Goal: Find specific page/section: Find specific page/section

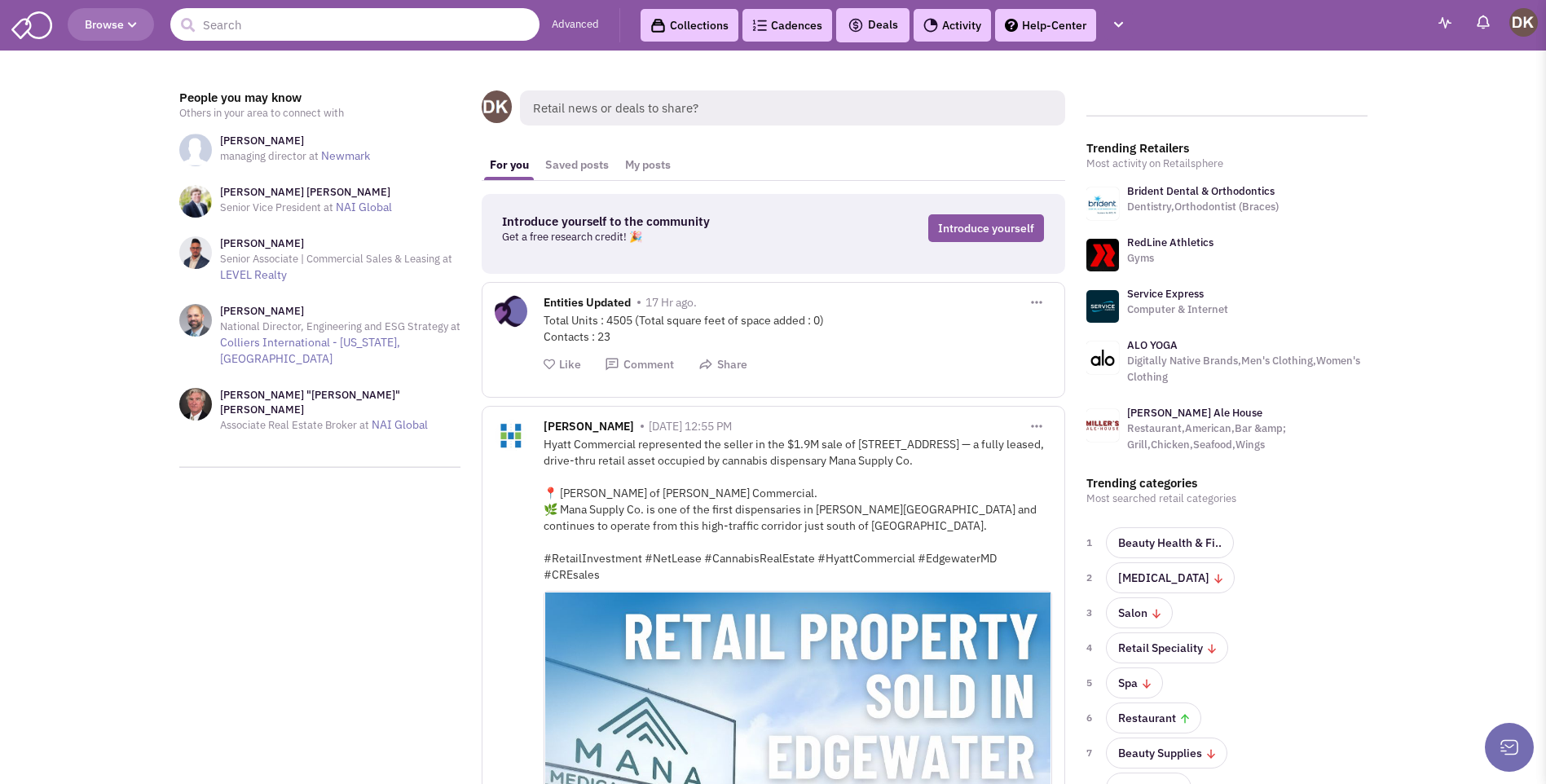
click at [297, 27] on input "text" at bounding box center [354, 24] width 369 height 33
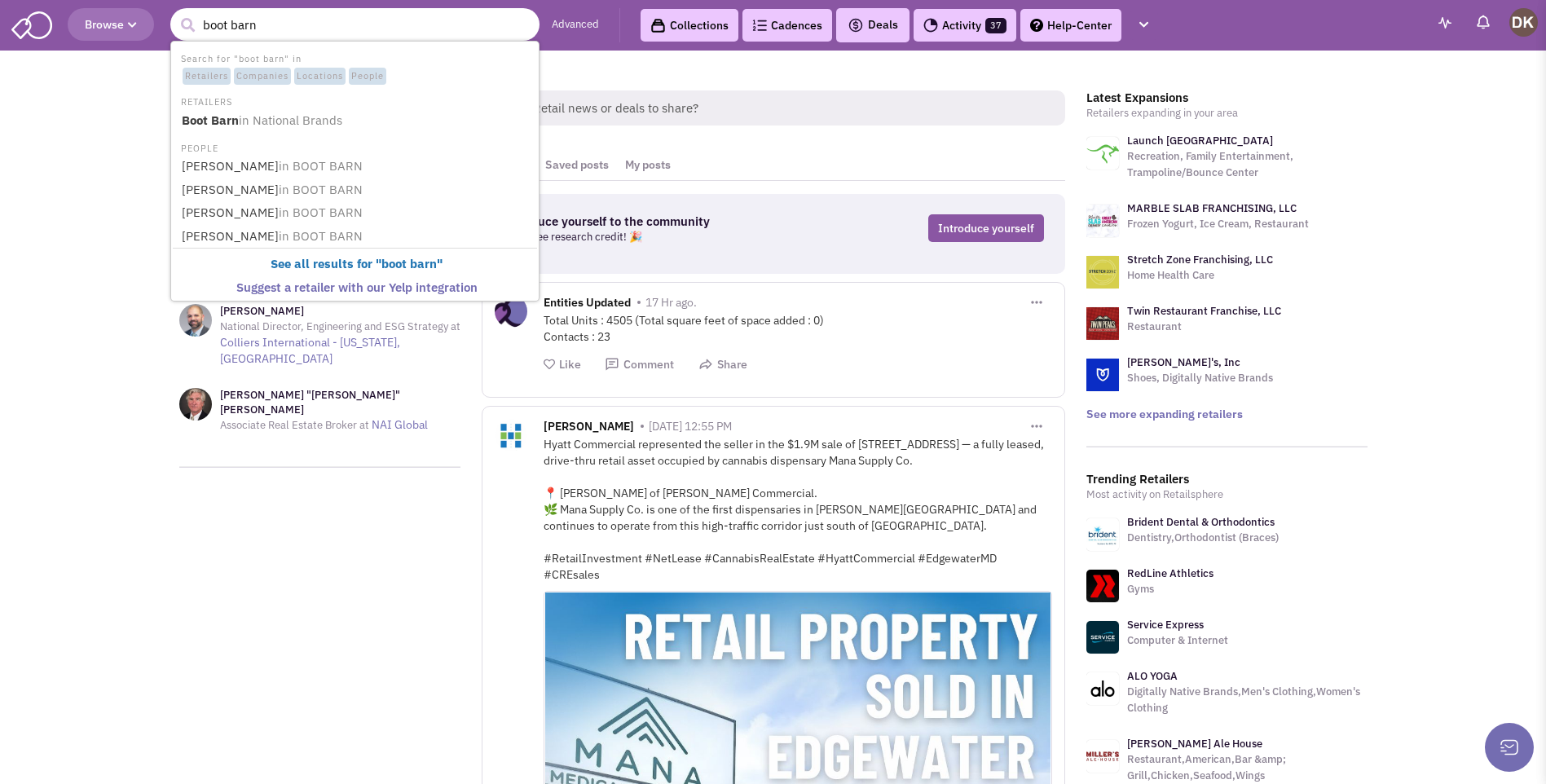
type input "boot barn"
click at [175, 13] on button "submit" at bounding box center [187, 25] width 24 height 24
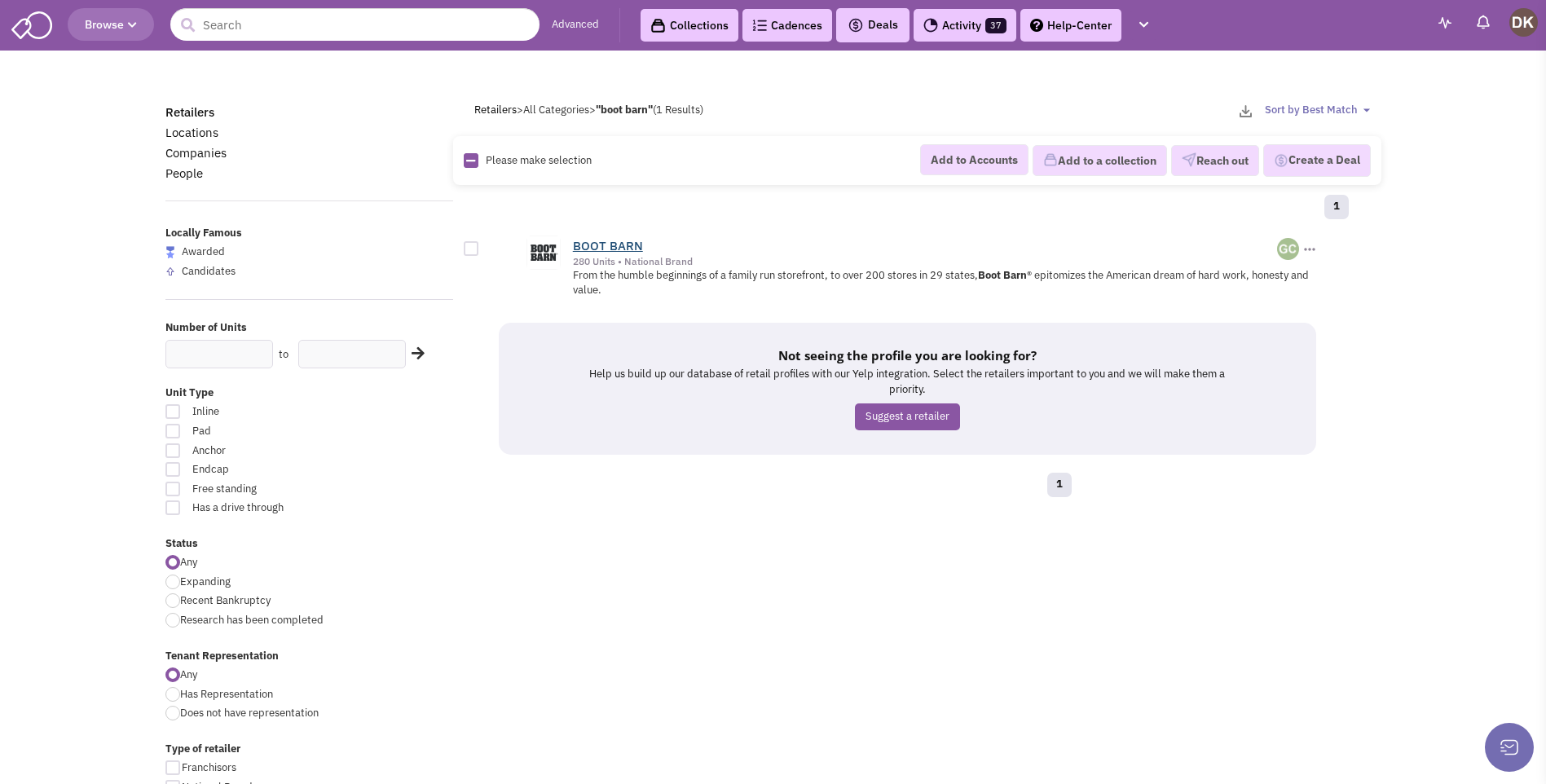
click at [619, 246] on link "BOOT BARN" at bounding box center [608, 245] width 70 height 15
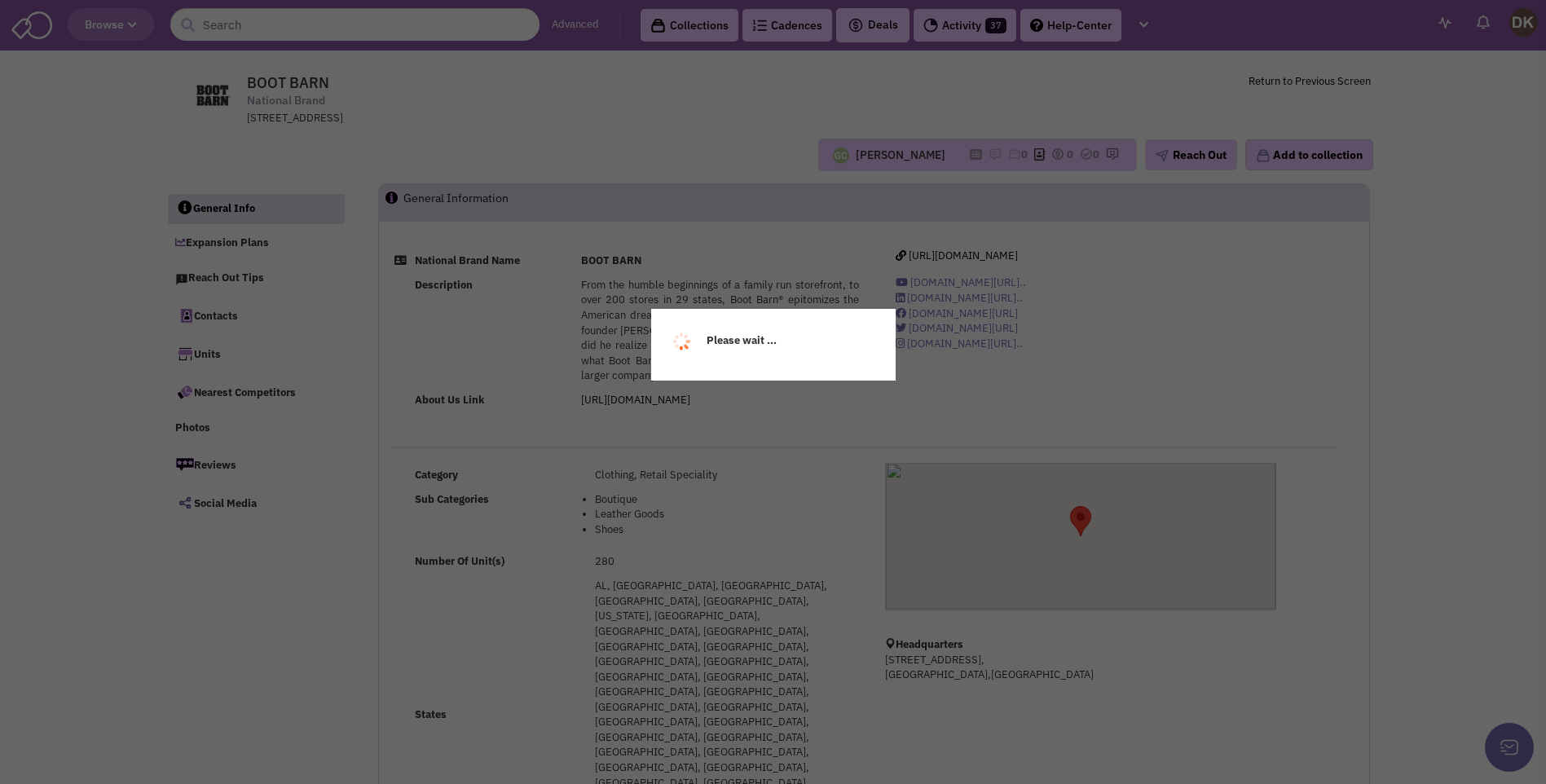
select select
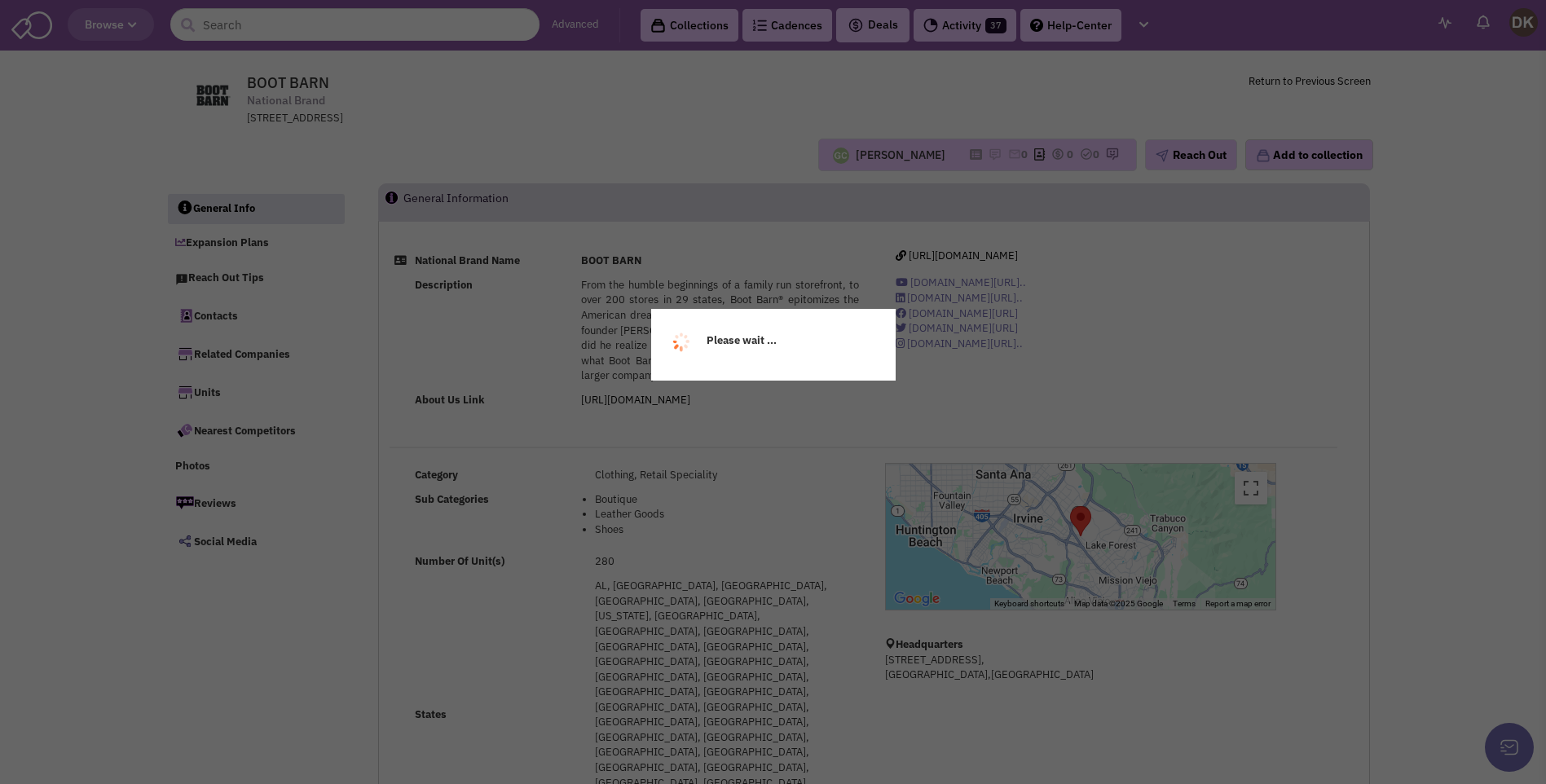
select select
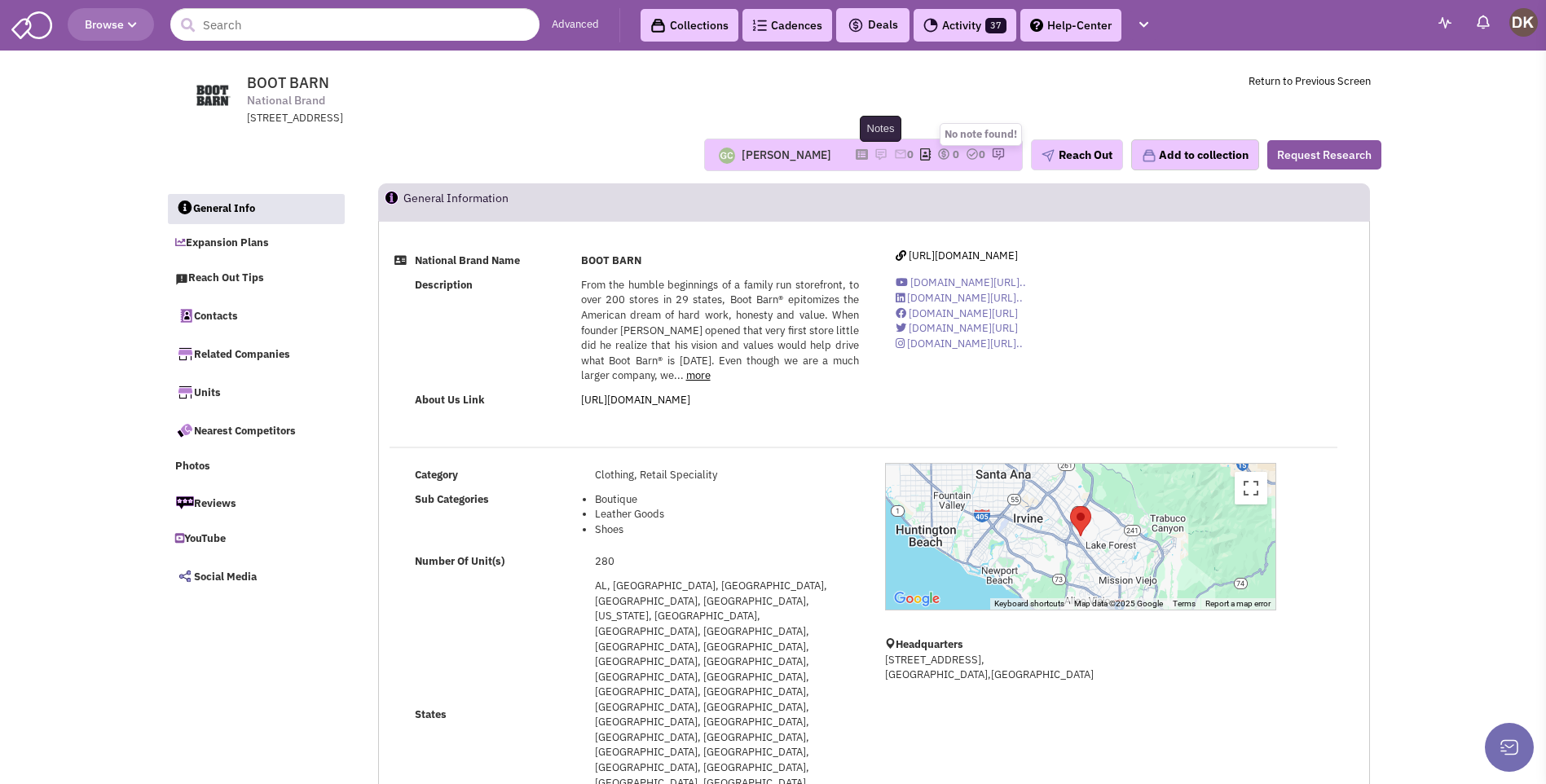
click at [874, 156] on img at bounding box center [880, 154] width 13 height 13
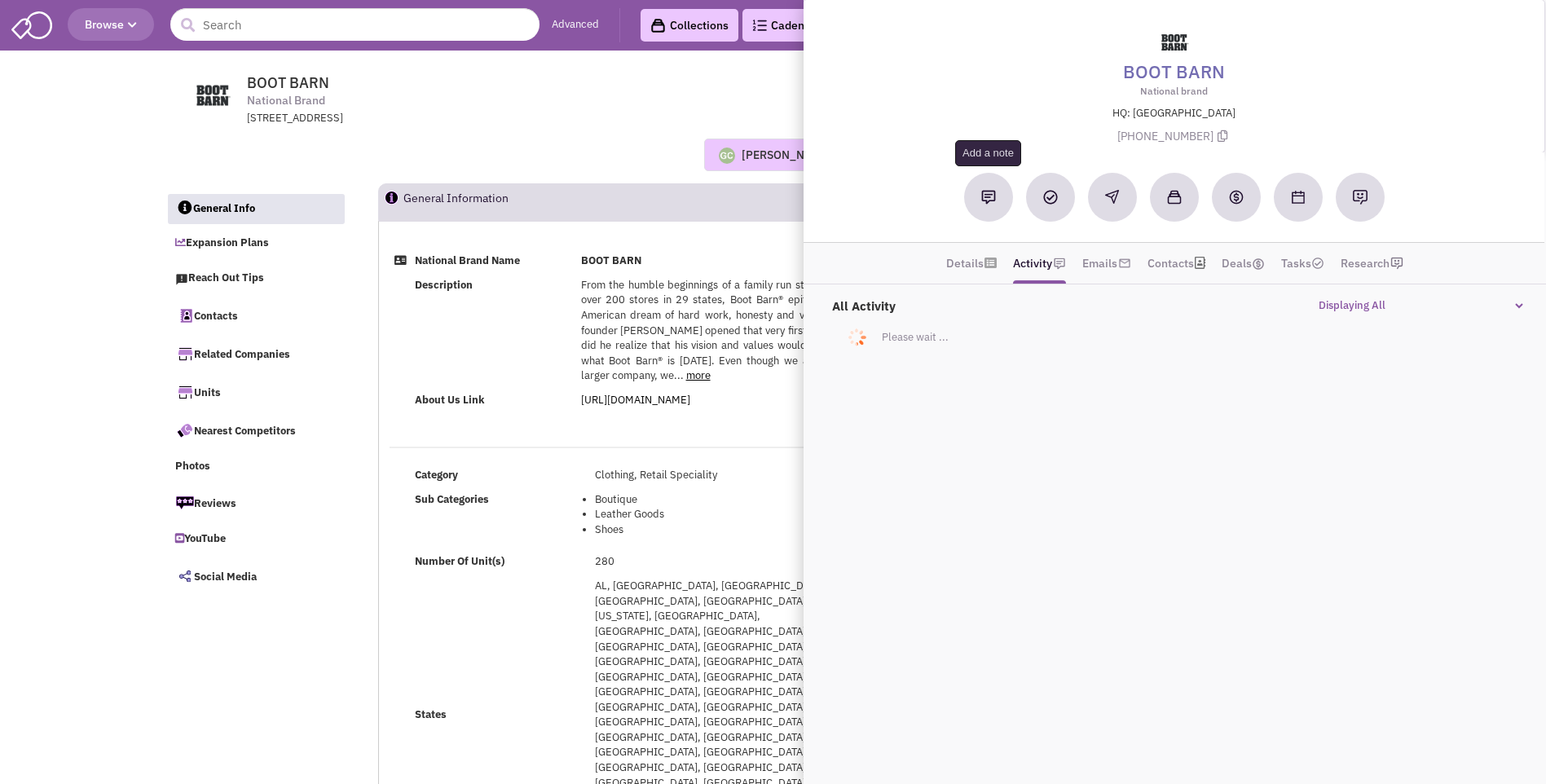
click at [991, 201] on img at bounding box center [987, 196] width 15 height 15
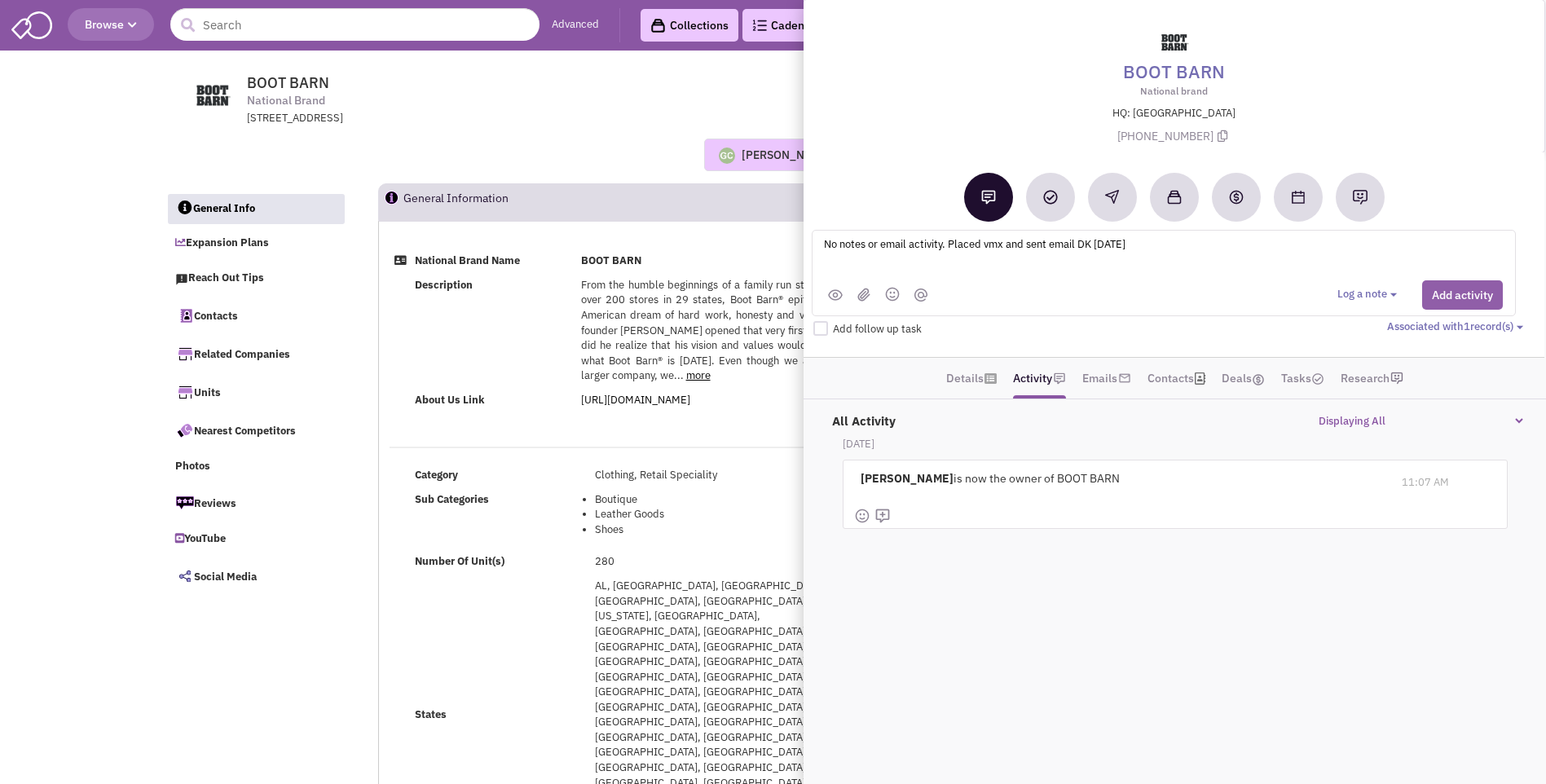
type textarea "No notes or email activity. Placed vmx and sent email DK 8-12-25"
click at [1465, 304] on button "Add activity" at bounding box center [1462, 295] width 81 height 29
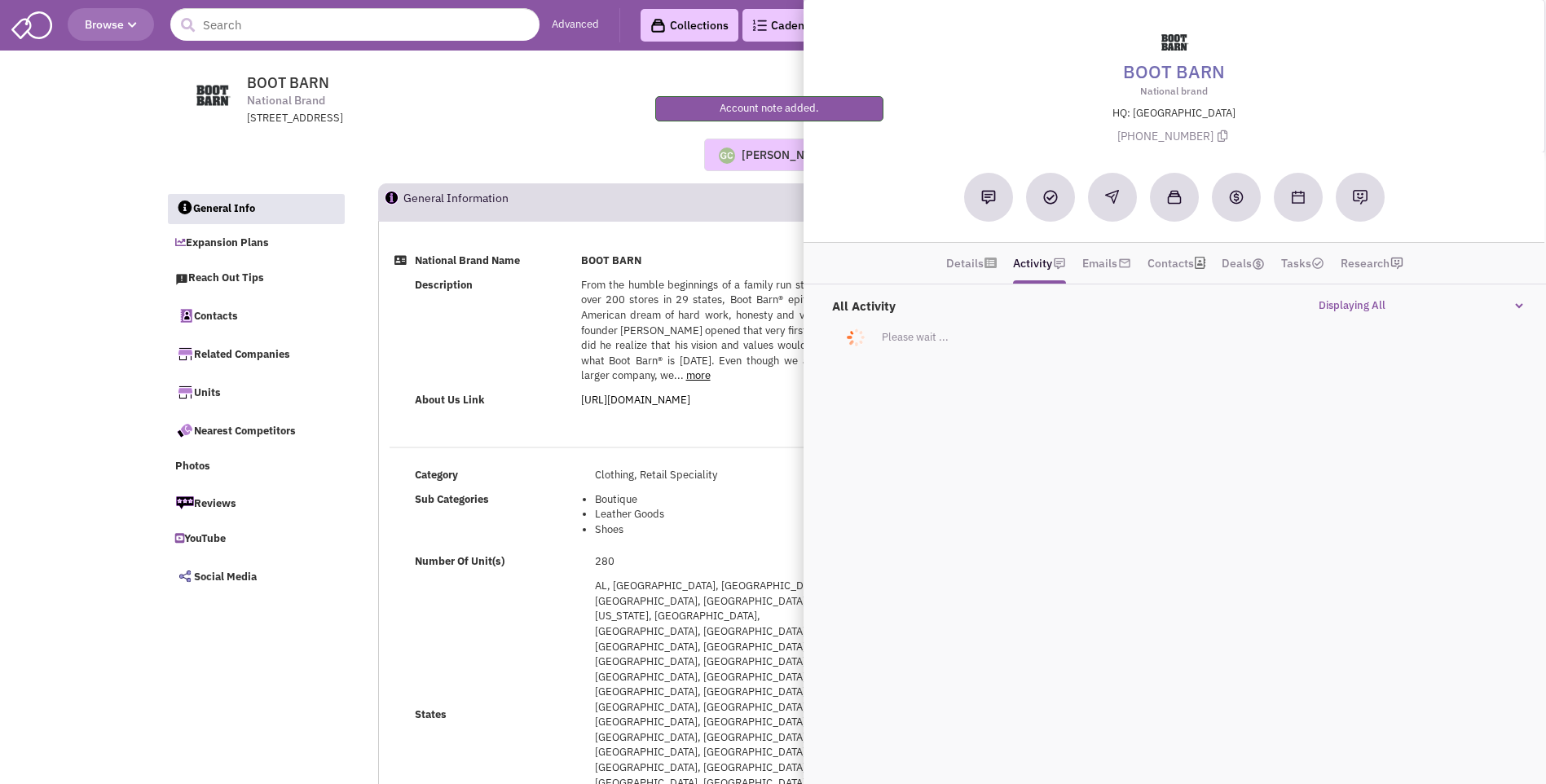
click at [528, 407] on td "About Us Link" at bounding box center [493, 401] width 166 height 24
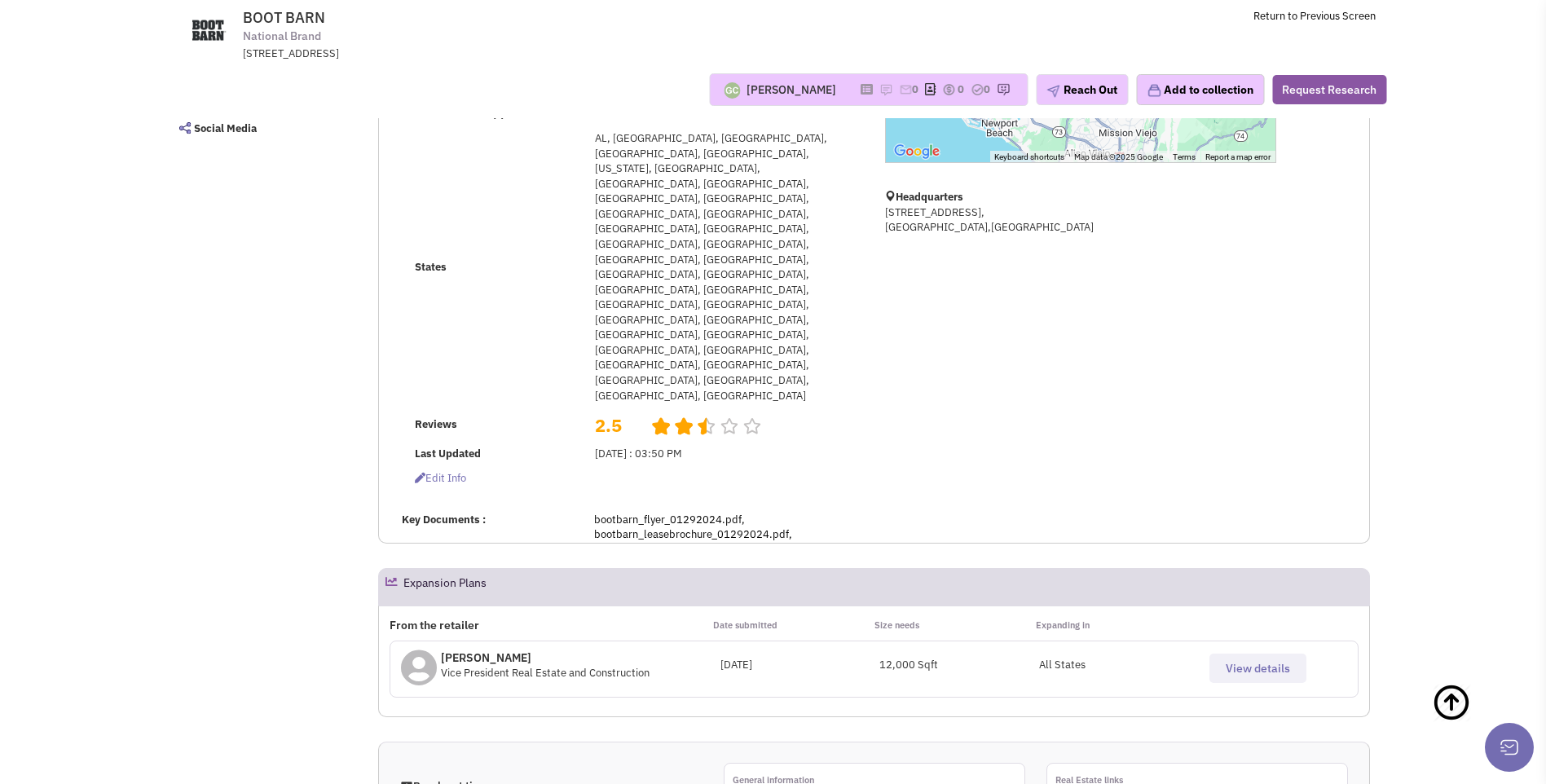
scroll to position [326, 0]
click at [1242, 664] on span "View details" at bounding box center [1257, 671] width 64 height 15
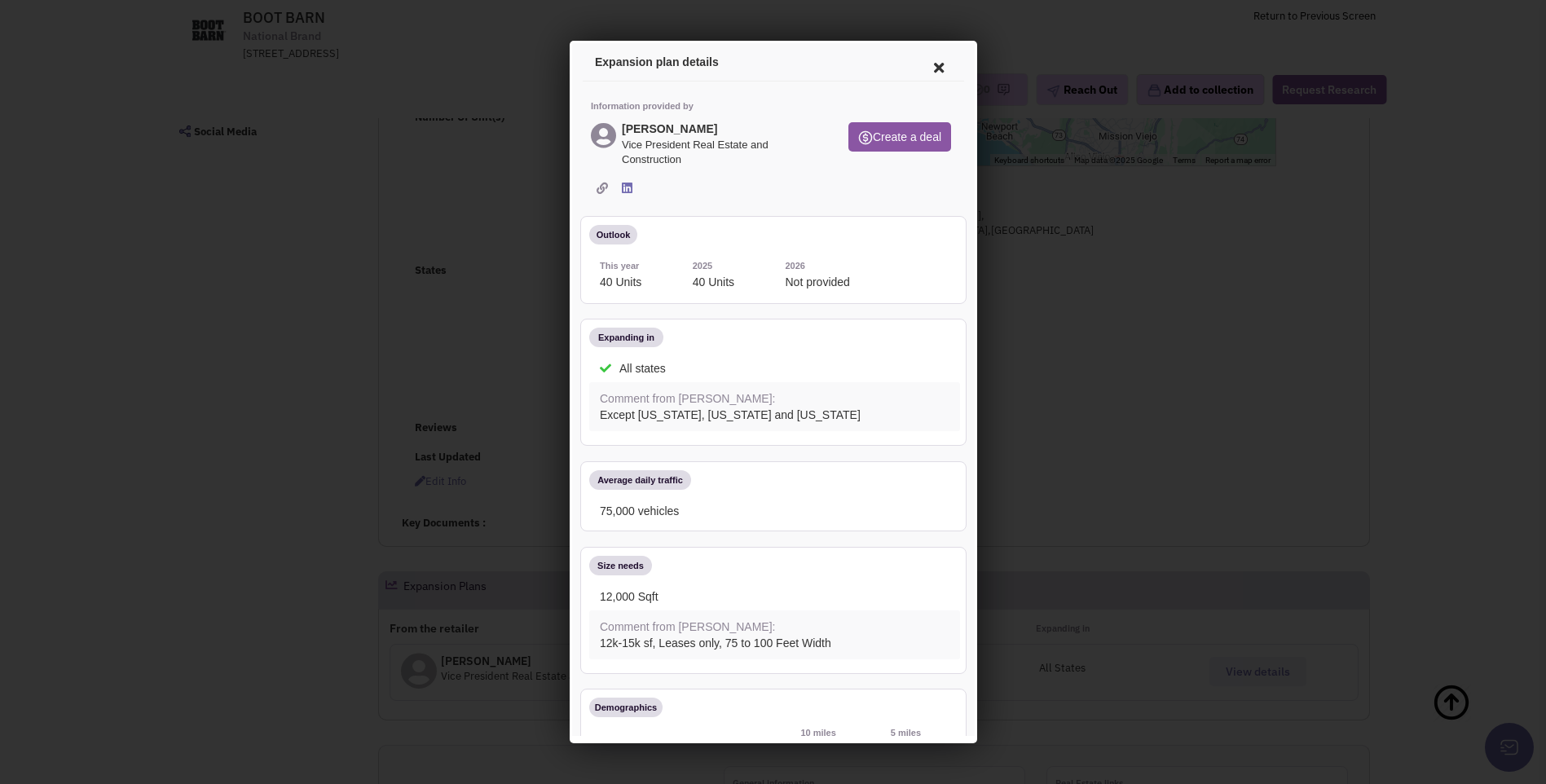
scroll to position [0, 0]
click at [928, 66] on icon at bounding box center [935, 65] width 34 height 39
